Goal: Information Seeking & Learning: Learn about a topic

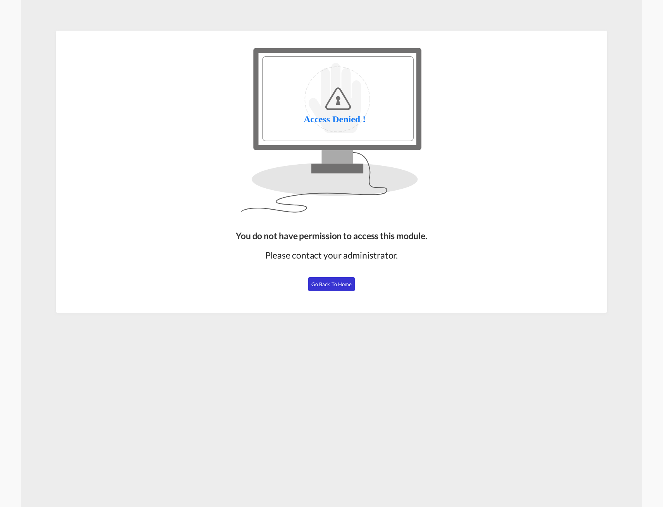
click at [334, 286] on span "Go Back to Home" at bounding box center [332, 284] width 41 height 6
